Goal: Task Accomplishment & Management: Complete application form

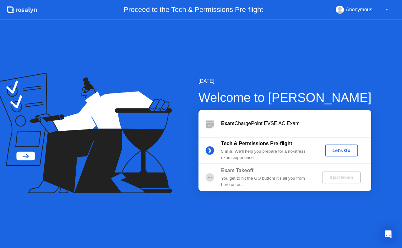
click at [347, 148] on div "Let's Go" at bounding box center [341, 150] width 28 height 5
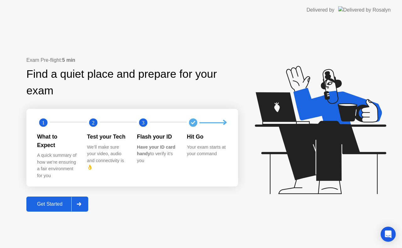
click at [55, 202] on div "Get Started" at bounding box center [49, 205] width 43 height 6
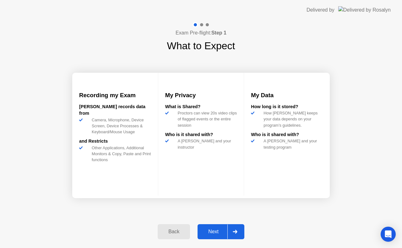
click at [215, 229] on div "Next" at bounding box center [213, 232] width 28 height 6
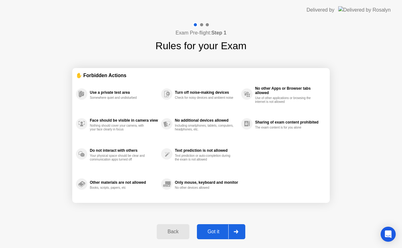
click at [215, 229] on div "Got it" at bounding box center [214, 232] width 30 height 6
select select "**********"
select select "*******"
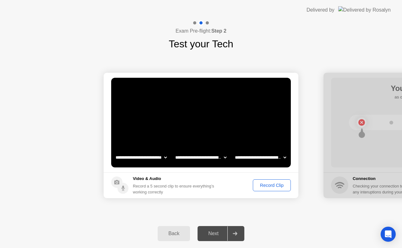
click at [273, 186] on div "Record Clip" at bounding box center [272, 185] width 34 height 5
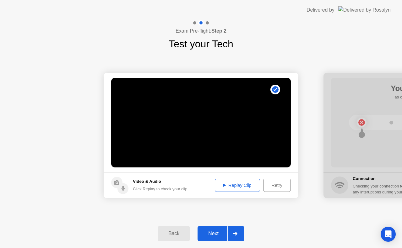
click at [249, 184] on div "Replay Clip" at bounding box center [237, 185] width 41 height 5
click at [219, 232] on div "Next" at bounding box center [213, 234] width 28 height 6
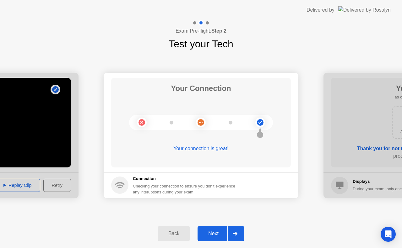
click at [219, 232] on div "Next" at bounding box center [213, 234] width 28 height 6
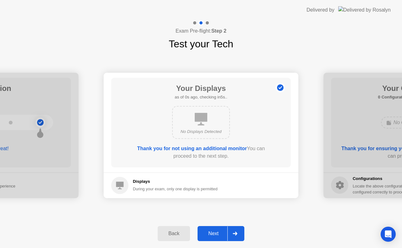
click at [213, 231] on div "Next" at bounding box center [213, 234] width 28 height 6
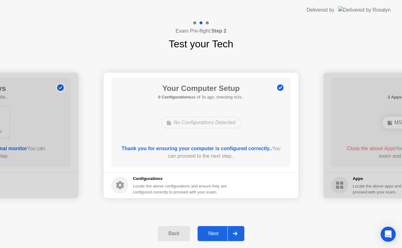
click at [213, 231] on div "Next" at bounding box center [213, 234] width 28 height 6
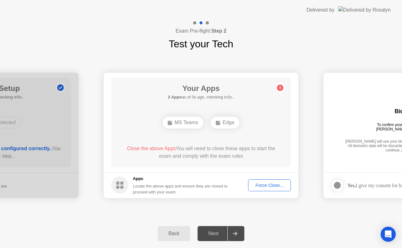
click at [267, 183] on div "Force Close..." at bounding box center [269, 185] width 38 height 5
click at [268, 185] on div "Force Close..." at bounding box center [269, 185] width 38 height 5
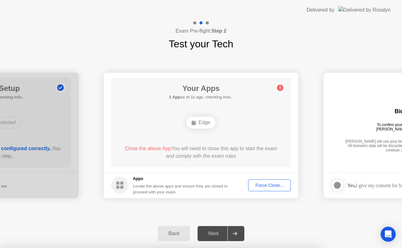
click at [217, 233] on div "Next" at bounding box center [213, 234] width 28 height 6
click at [276, 183] on div "Force Close..." at bounding box center [269, 185] width 38 height 5
click at [216, 234] on div "Next" at bounding box center [213, 234] width 28 height 6
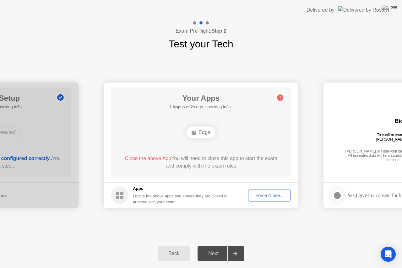
click at [266, 193] on div "Force Close..." at bounding box center [269, 195] width 38 height 5
click at [198, 132] on div "Edge" at bounding box center [200, 133] width 29 height 12
click at [218, 248] on div "Next" at bounding box center [213, 254] width 28 height 6
click at [127, 196] on circle at bounding box center [119, 195] width 17 height 17
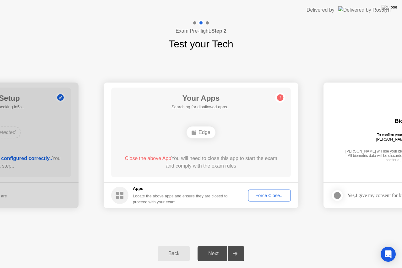
click at [195, 197] on div "Locate the above apps and ensure they are closed to proceed with your exam." at bounding box center [180, 199] width 95 height 12
click at [210, 193] on div "Locate the above apps and ensure they are closed to proceed with your exam." at bounding box center [180, 199] width 95 height 12
click at [201, 157] on div "Close the above App You will need to close this app to start the exam and compl…" at bounding box center [201, 162] width 162 height 15
click at [146, 159] on span "Close the above App" at bounding box center [148, 158] width 46 height 5
click at [214, 248] on div "Next" at bounding box center [213, 254] width 28 height 6
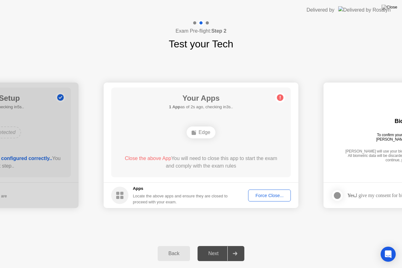
click at [267, 196] on div "Force Close..." at bounding box center [269, 195] width 38 height 5
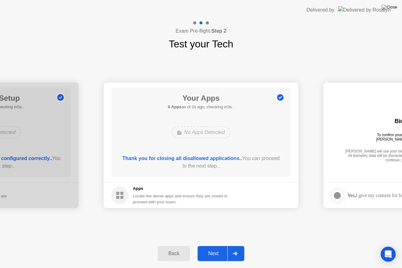
click at [220, 248] on div "Next" at bounding box center [213, 254] width 28 height 6
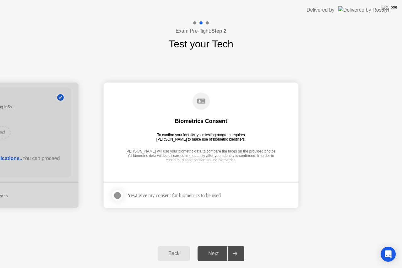
click at [216, 248] on div "Next" at bounding box center [213, 254] width 28 height 6
click at [115, 193] on div at bounding box center [118, 196] width 8 height 8
click at [218, 248] on div "Next" at bounding box center [213, 254] width 28 height 6
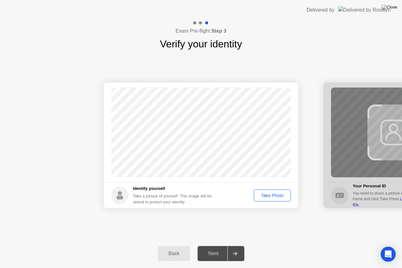
click at [271, 196] on div "Take Photo" at bounding box center [272, 195] width 33 height 5
click at [218, 248] on div "Next" at bounding box center [213, 254] width 28 height 6
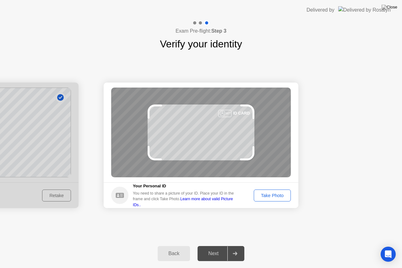
click at [267, 193] on div "Take Photo" at bounding box center [272, 195] width 33 height 5
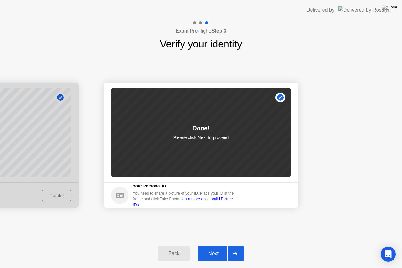
click at [219, 248] on div "Next" at bounding box center [213, 254] width 28 height 6
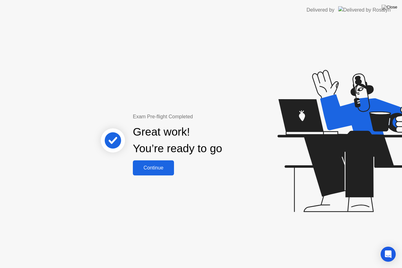
click at [154, 169] on div "Continue" at bounding box center [153, 168] width 37 height 6
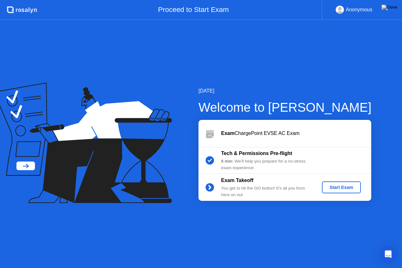
click at [339, 187] on div "Start Exam" at bounding box center [341, 187] width 34 height 5
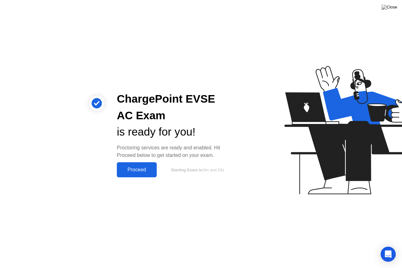
click at [137, 171] on div "Proceed" at bounding box center [137, 170] width 36 height 6
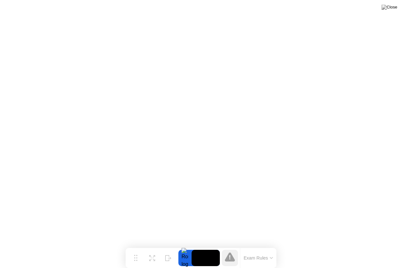
click at [272, 248] on icon at bounding box center [271, 258] width 3 height 2
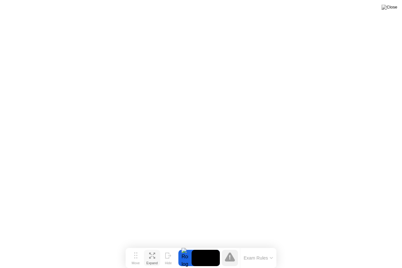
click at [152, 248] on icon at bounding box center [152, 256] width 6 height 6
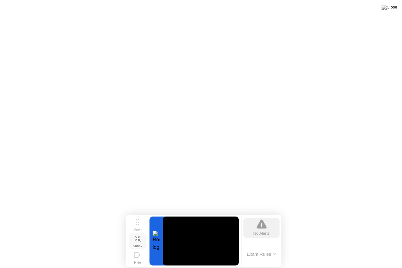
click at [136, 238] on icon at bounding box center [135, 237] width 3 height 3
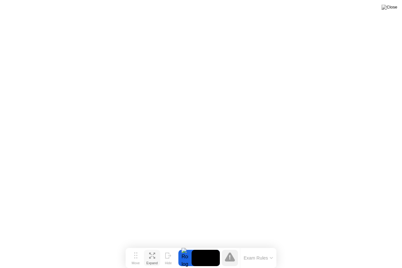
click at [185, 248] on div at bounding box center [184, 258] width 13 height 16
click at [394, 8] on img at bounding box center [389, 7] width 16 height 5
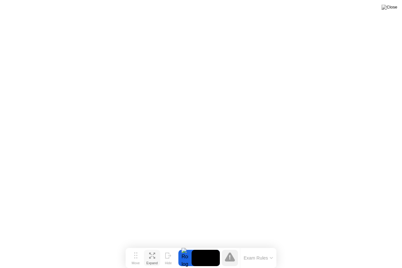
click at [269, 248] on button "Exam Rules" at bounding box center [258, 258] width 33 height 6
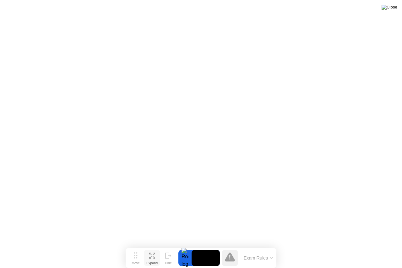
click at [393, 8] on img at bounding box center [389, 7] width 16 height 5
